Goal: Task Accomplishment & Management: Manage account settings

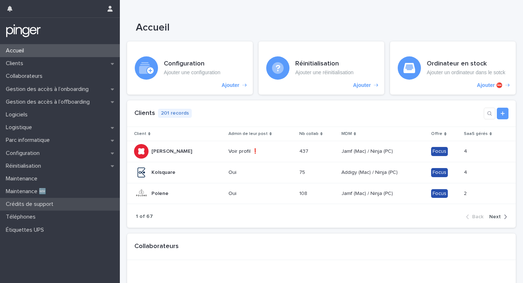
click at [31, 202] on p "Crédits de support" at bounding box center [31, 204] width 56 height 7
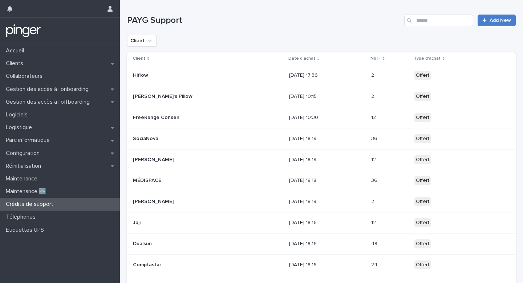
click at [497, 18] on span "Add New" at bounding box center [500, 20] width 21 height 5
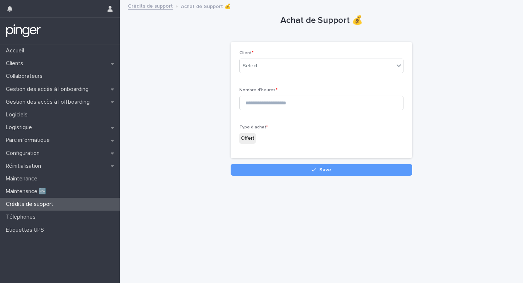
click at [154, 7] on link "Crédits de support" at bounding box center [150, 5] width 45 height 8
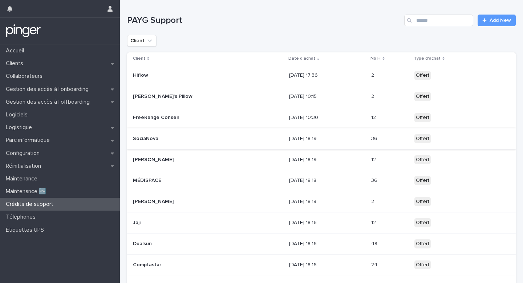
scroll to position [54, 0]
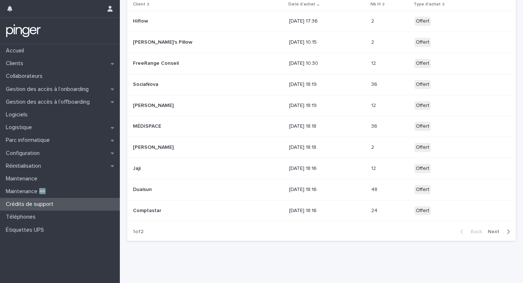
click at [495, 232] on span "Next" at bounding box center [496, 231] width 16 height 5
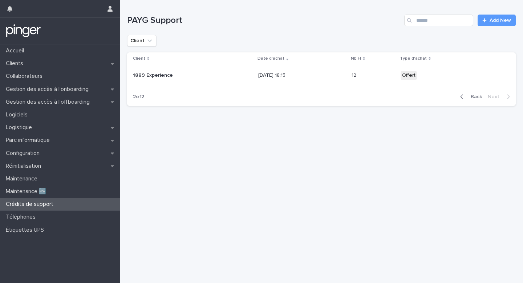
click at [466, 98] on div "button" at bounding box center [463, 96] width 6 height 7
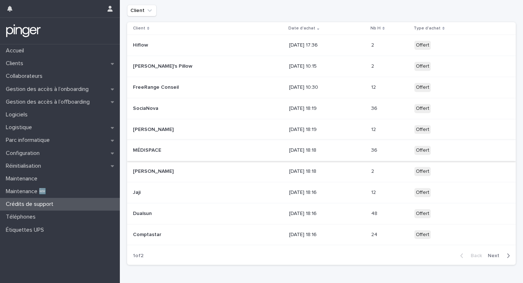
scroll to position [36, 0]
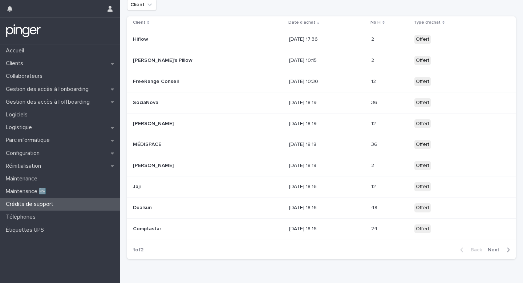
click at [501, 251] on span "Next" at bounding box center [496, 249] width 16 height 5
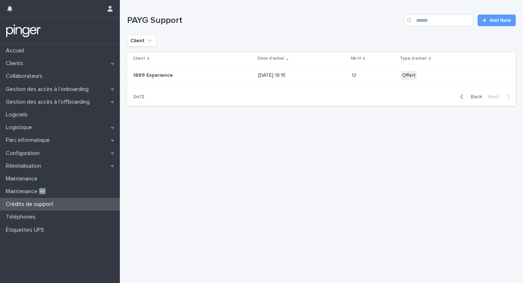
click at [343, 140] on div "Loading... Saving… Loading... Saving… PAYG Support Add New Client Client Date d…" at bounding box center [322, 132] width 396 height 264
click at [343, 146] on div "Loading... Saving… Loading... Saving… PAYG Support Add New Client Client Date d…" at bounding box center [322, 132] width 396 height 264
click at [374, 37] on div "Client" at bounding box center [321, 41] width 389 height 12
click at [468, 96] on span "Back" at bounding box center [474, 96] width 16 height 5
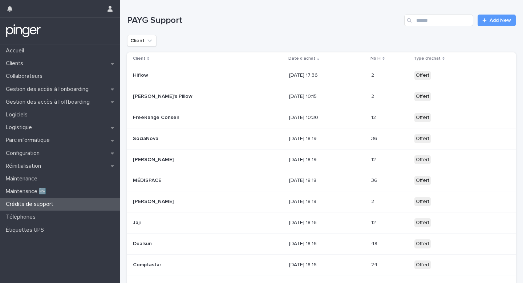
click at [336, 16] on h1 "PAYG Support" at bounding box center [264, 20] width 274 height 11
click at [333, 36] on div "Client" at bounding box center [321, 41] width 389 height 12
drag, startPoint x: 322, startPoint y: 17, endPoint x: 322, endPoint y: 23, distance: 5.4
click at [322, 17] on h1 "PAYG Support" at bounding box center [264, 20] width 274 height 11
click at [322, 24] on h1 "PAYG Support" at bounding box center [264, 20] width 274 height 11
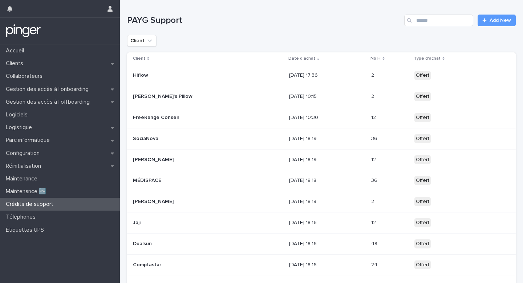
click at [322, 28] on div "PAYG Support Add New" at bounding box center [321, 17] width 389 height 35
